Goal: Find specific page/section: Find specific page/section

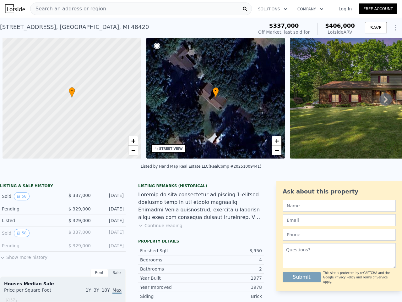
scroll to position [0, 3]
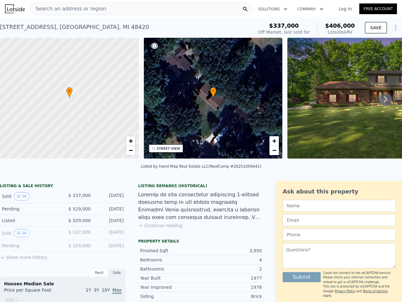
click at [201, 151] on div "• + −" at bounding box center [213, 98] width 139 height 121
click at [141, 9] on div "Search an address or region" at bounding box center [141, 9] width 222 height 13
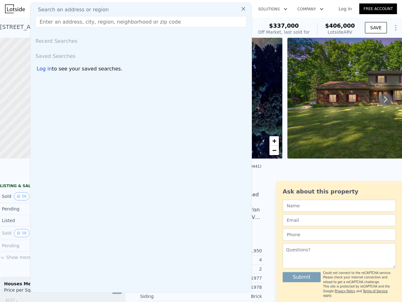
click at [272, 9] on button "Solutions" at bounding box center [272, 8] width 39 height 11
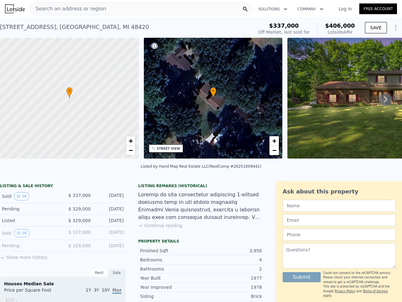
click at [309, 9] on button "Company" at bounding box center [311, 8] width 36 height 11
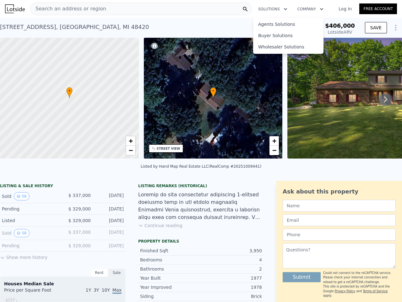
click at [371, 28] on button "SAVE" at bounding box center [376, 27] width 22 height 11
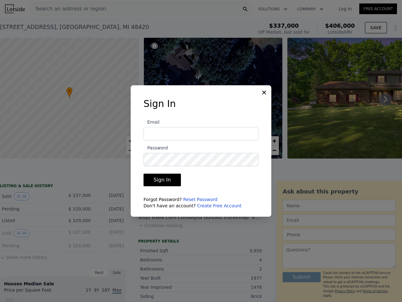
click at [391, 28] on div at bounding box center [201, 151] width 402 height 302
click at [381, 102] on icon at bounding box center [386, 99] width 13 height 13
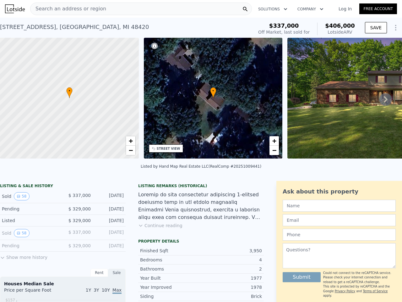
click at [69, 98] on div at bounding box center [69, 98] width 167 height 145
click at [131, 141] on span "+" at bounding box center [131, 141] width 4 height 8
click at [131, 150] on span "−" at bounding box center [131, 150] width 4 height 8
